Goal: Purchase product/service

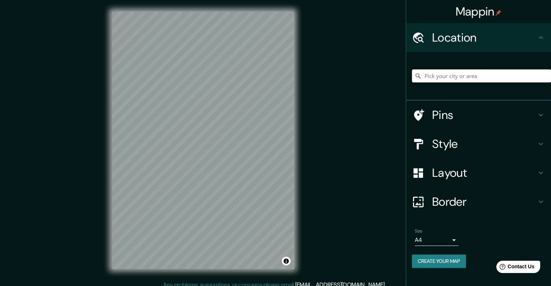
click at [461, 76] on input "Pick your city or area" at bounding box center [481, 76] width 139 height 13
click at [440, 76] on input "Pick your city or area" at bounding box center [481, 76] width 139 height 13
click at [447, 76] on input "Pick your city or area" at bounding box center [481, 76] width 139 height 13
paste input "Av. [PERSON_NAME][STREET_ADDRESS][PERSON_NAME]"
type input "[STREET_ADDRESS][PERSON_NAME]"
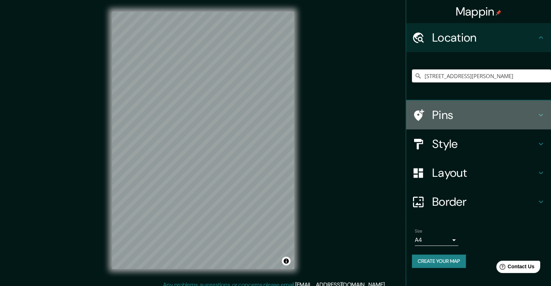
click at [468, 112] on h4 "Pins" at bounding box center [484, 115] width 104 height 14
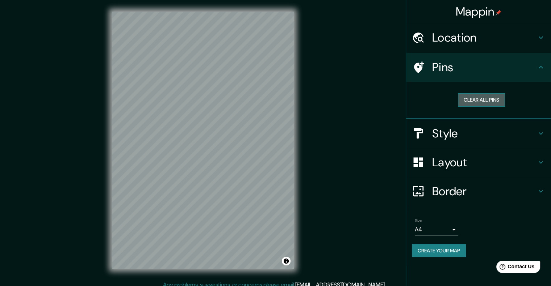
click at [478, 98] on button "Clear all pins" at bounding box center [481, 99] width 47 height 13
click at [493, 105] on button "Clear all pins" at bounding box center [481, 99] width 47 height 13
click at [462, 136] on h4 "Style" at bounding box center [484, 133] width 104 height 14
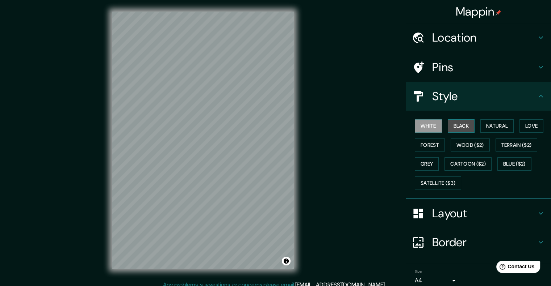
click at [458, 125] on button "Black" at bounding box center [460, 125] width 27 height 13
click at [487, 121] on button "Natural" at bounding box center [496, 125] width 33 height 13
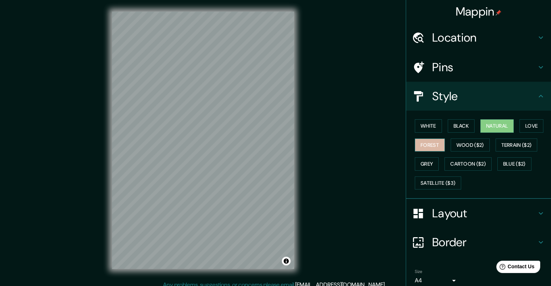
click at [424, 144] on button "Forest" at bounding box center [430, 145] width 30 height 13
click at [459, 145] on button "Wood ($2)" at bounding box center [469, 145] width 39 height 13
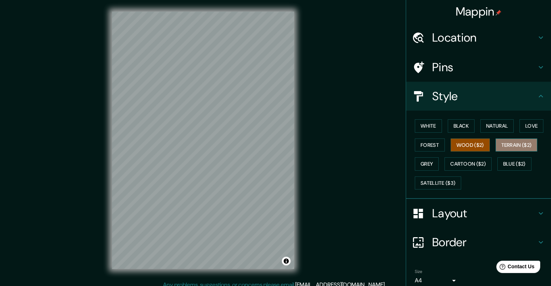
click at [505, 143] on button "Terrain ($2)" at bounding box center [516, 145] width 42 height 13
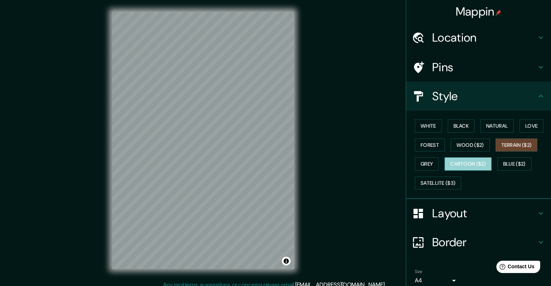
click at [466, 163] on button "Cartoon ($2)" at bounding box center [467, 163] width 47 height 13
click at [420, 163] on button "Grey" at bounding box center [427, 163] width 24 height 13
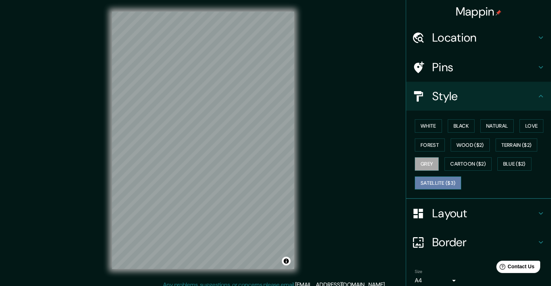
click at [443, 180] on button "Satellite ($3)" at bounding box center [438, 183] width 46 height 13
click at [522, 167] on button "Blue ($2)" at bounding box center [514, 163] width 34 height 13
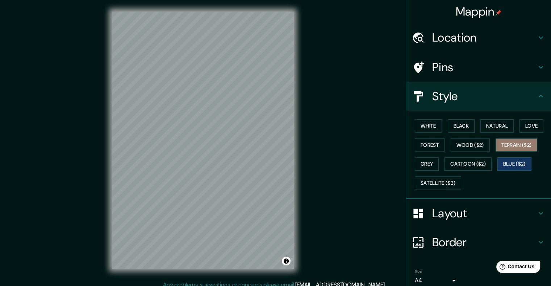
click at [527, 142] on button "Terrain ($2)" at bounding box center [516, 145] width 42 height 13
click at [428, 124] on button "White" at bounding box center [428, 125] width 27 height 13
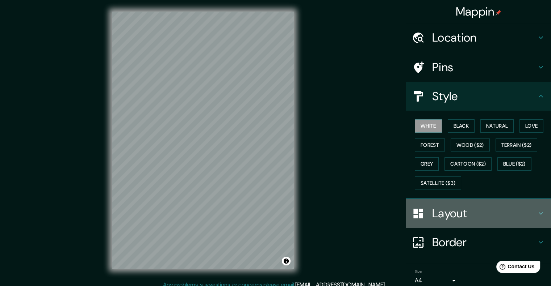
click at [456, 212] on h4 "Layout" at bounding box center [484, 213] width 104 height 14
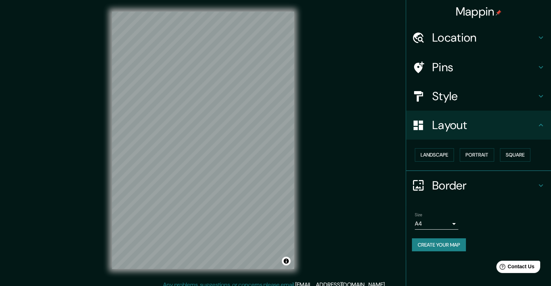
click at [466, 187] on h4 "Border" at bounding box center [484, 185] width 104 height 14
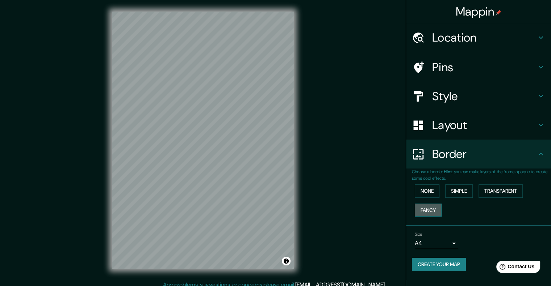
click at [433, 210] on button "Fancy" at bounding box center [428, 210] width 27 height 13
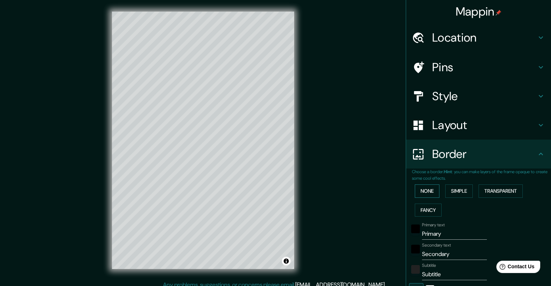
click at [423, 195] on button "None" at bounding box center [427, 191] width 25 height 13
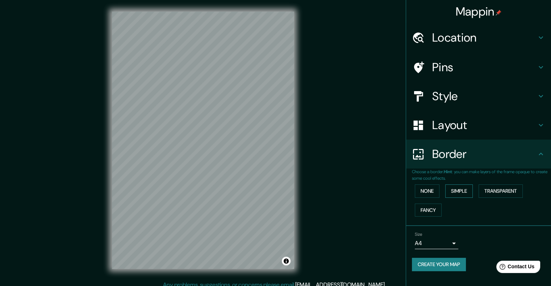
click at [466, 189] on button "Simple" at bounding box center [459, 191] width 28 height 13
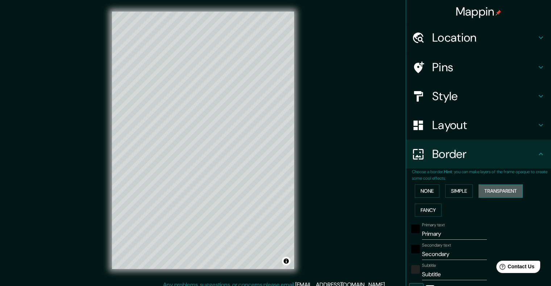
click at [502, 191] on button "Transparent" at bounding box center [500, 191] width 44 height 13
click at [416, 192] on button "None" at bounding box center [427, 191] width 25 height 13
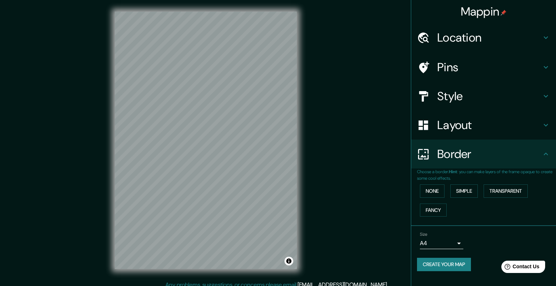
click at [453, 245] on body "Mappin Location [STREET_ADDRESS][PERSON_NAME], [GEOGRAPHIC_DATA] [STREET_ADDRES…" at bounding box center [278, 143] width 556 height 286
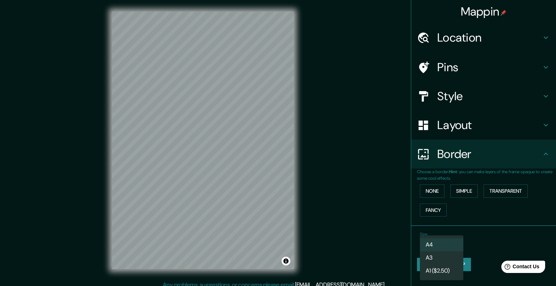
click at [451, 257] on li "A3" at bounding box center [441, 258] width 43 height 13
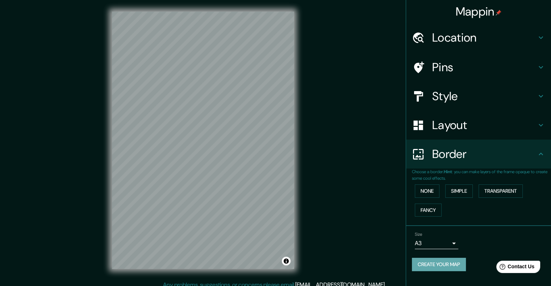
click at [447, 265] on button "Create your map" at bounding box center [439, 264] width 54 height 13
click at [468, 130] on h4 "Layout" at bounding box center [484, 125] width 104 height 14
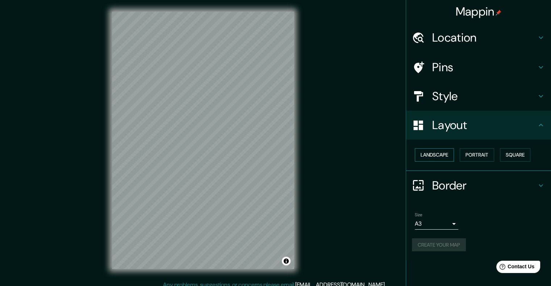
click at [442, 153] on button "Landscape" at bounding box center [434, 154] width 39 height 13
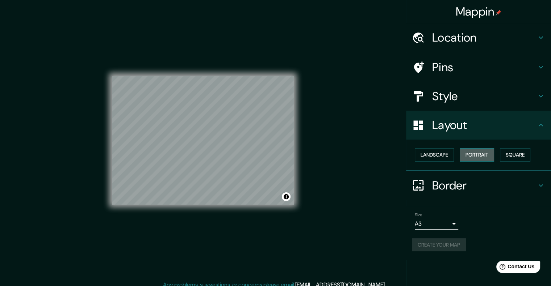
click at [472, 152] on button "Portrait" at bounding box center [476, 154] width 34 height 13
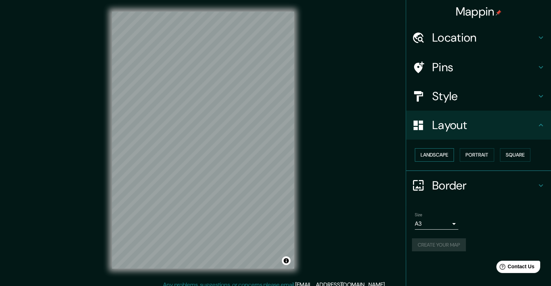
click at [445, 155] on button "Landscape" at bounding box center [434, 154] width 39 height 13
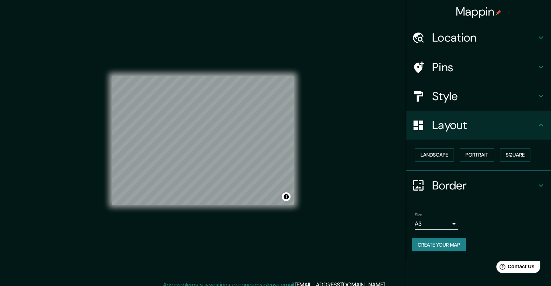
click at [476, 185] on h4 "Border" at bounding box center [484, 185] width 104 height 14
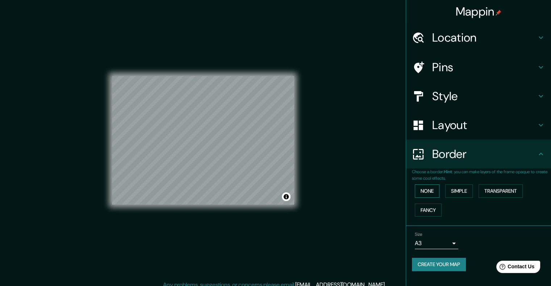
click at [426, 189] on button "None" at bounding box center [427, 191] width 25 height 13
click at [451, 190] on button "Simple" at bounding box center [459, 191] width 28 height 13
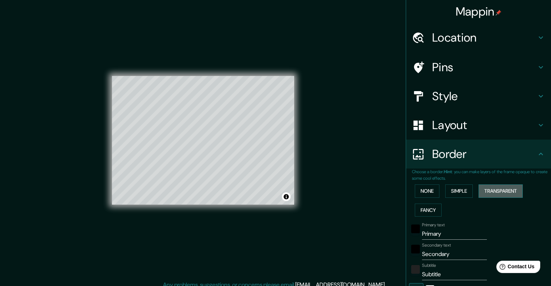
click at [478, 189] on button "Transparent" at bounding box center [500, 191] width 44 height 13
click at [424, 213] on button "Fancy" at bounding box center [428, 210] width 27 height 13
click at [425, 195] on button "None" at bounding box center [427, 191] width 25 height 13
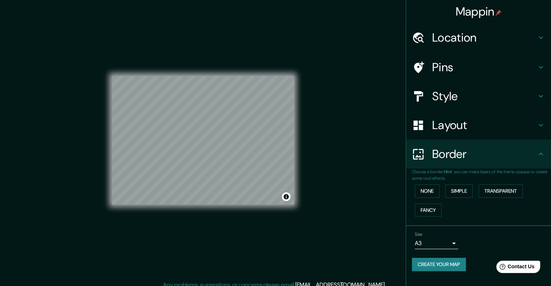
click at [363, 177] on div "Mappin Location [STREET_ADDRESS][PERSON_NAME], [GEOGRAPHIC_DATA] [STREET_ADDRES…" at bounding box center [275, 146] width 551 height 293
click at [461, 98] on h4 "Style" at bounding box center [484, 96] width 104 height 14
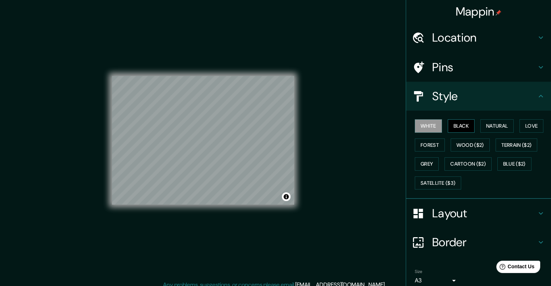
click at [459, 128] on button "Black" at bounding box center [460, 125] width 27 height 13
click at [462, 161] on button "Cartoon ($2)" at bounding box center [467, 163] width 47 height 13
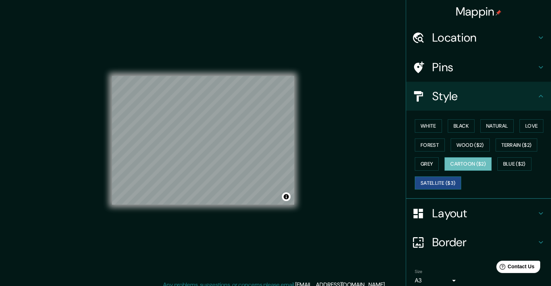
click at [431, 184] on button "Satellite ($3)" at bounding box center [438, 183] width 46 height 13
click at [480, 36] on h4 "Location" at bounding box center [484, 37] width 104 height 14
